Goal: Information Seeking & Learning: Learn about a topic

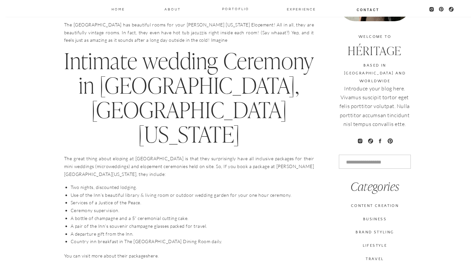
scroll to position [304, 0]
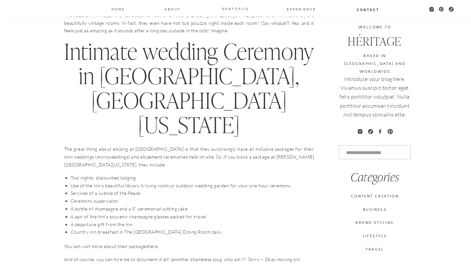
click at [139, 145] on p "The great thing about eloping at [GEOGRAPHIC_DATA] is that they surprisingly ha…" at bounding box center [189, 156] width 250 height 23
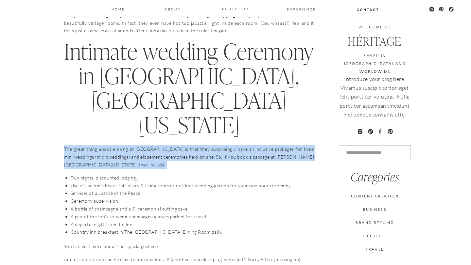
click at [139, 145] on p "The great thing about eloping at [GEOGRAPHIC_DATA] is that they surprisingly ha…" at bounding box center [189, 156] width 250 height 23
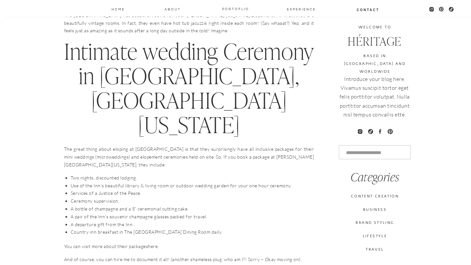
click at [155, 145] on p "The great thing about eloping at Green Mountain Inn Lodge is that they surprisi…" at bounding box center [189, 156] width 250 height 23
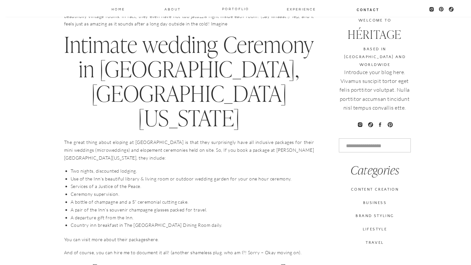
click at [159, 139] on p "The great thing about eloping at Green Mountain Inn Lodge is that they surprisi…" at bounding box center [189, 150] width 250 height 23
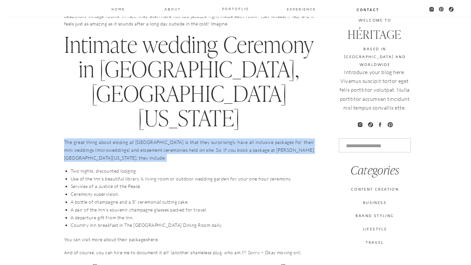
click at [159, 139] on p "The great thing about eloping at Green Mountain Inn Lodge is that they surprisi…" at bounding box center [189, 150] width 250 height 23
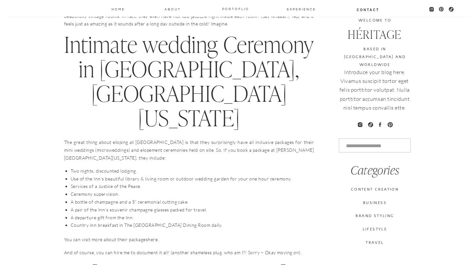
click at [153, 175] on li "Use of the Inn’s beautiful library & living room or outdoor wedding garden for …" at bounding box center [192, 179] width 243 height 8
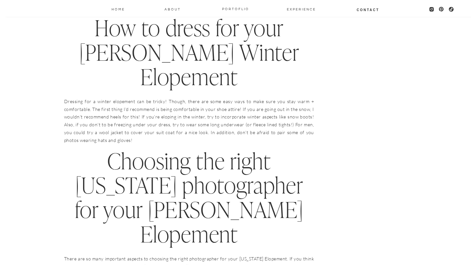
scroll to position [1177, 0]
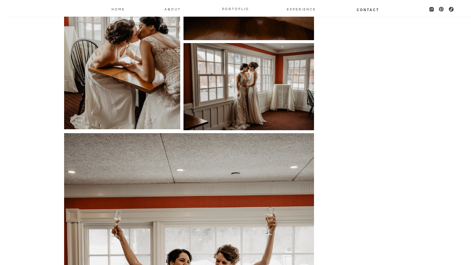
scroll to position [5350, 0]
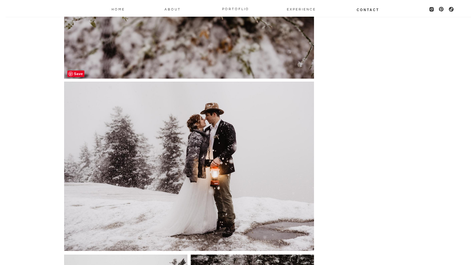
scroll to position [3314, 0]
